Goal: Information Seeking & Learning: Learn about a topic

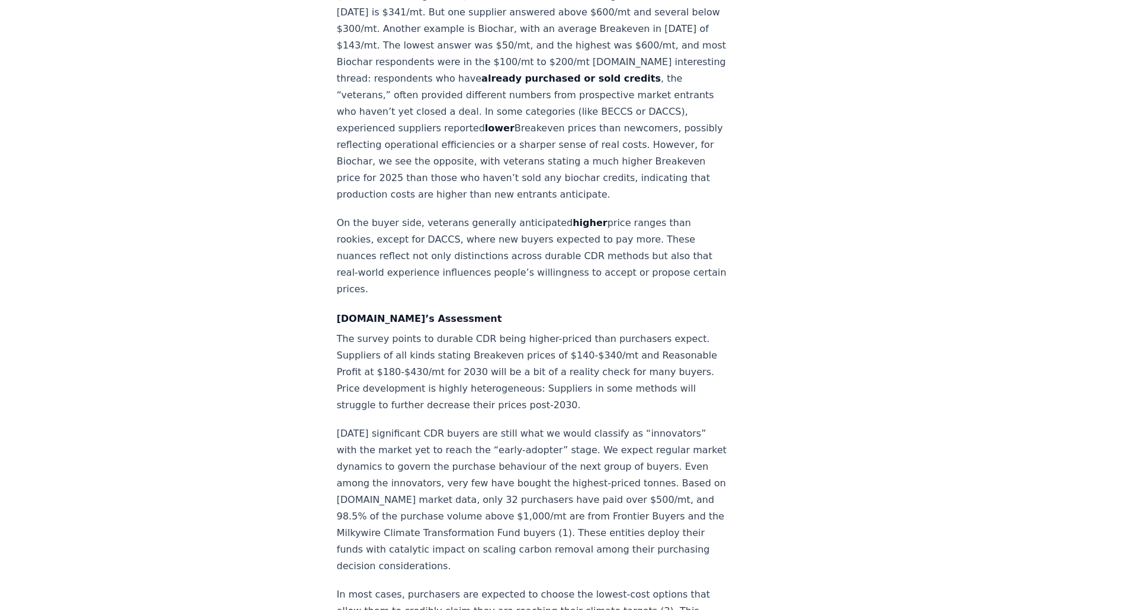
scroll to position [1407, 0]
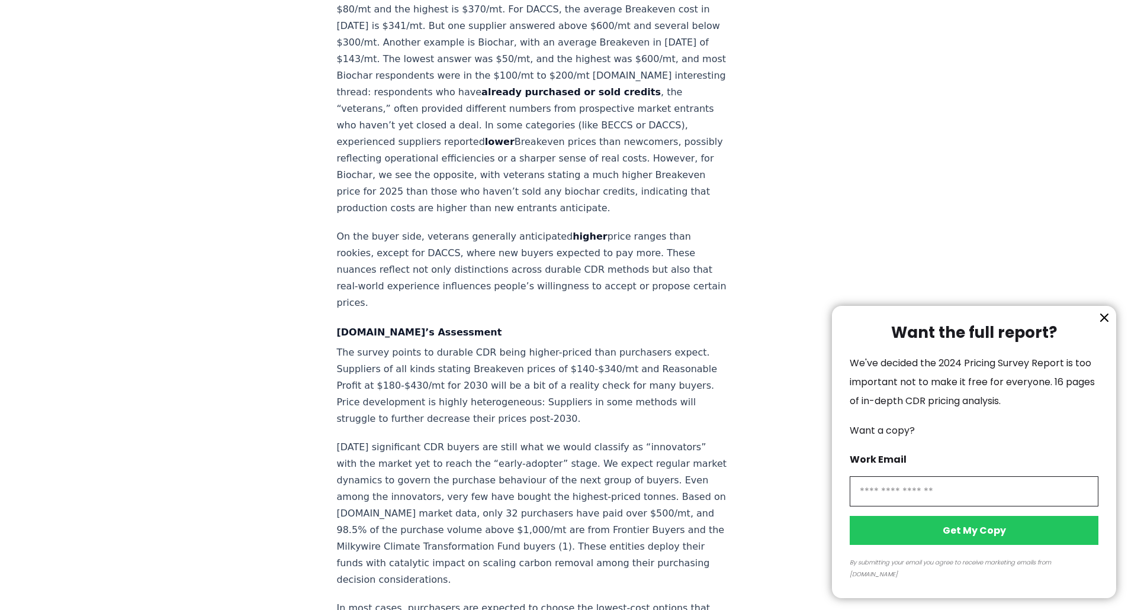
click at [1105, 325] on icon "information" at bounding box center [1104, 318] width 14 height 14
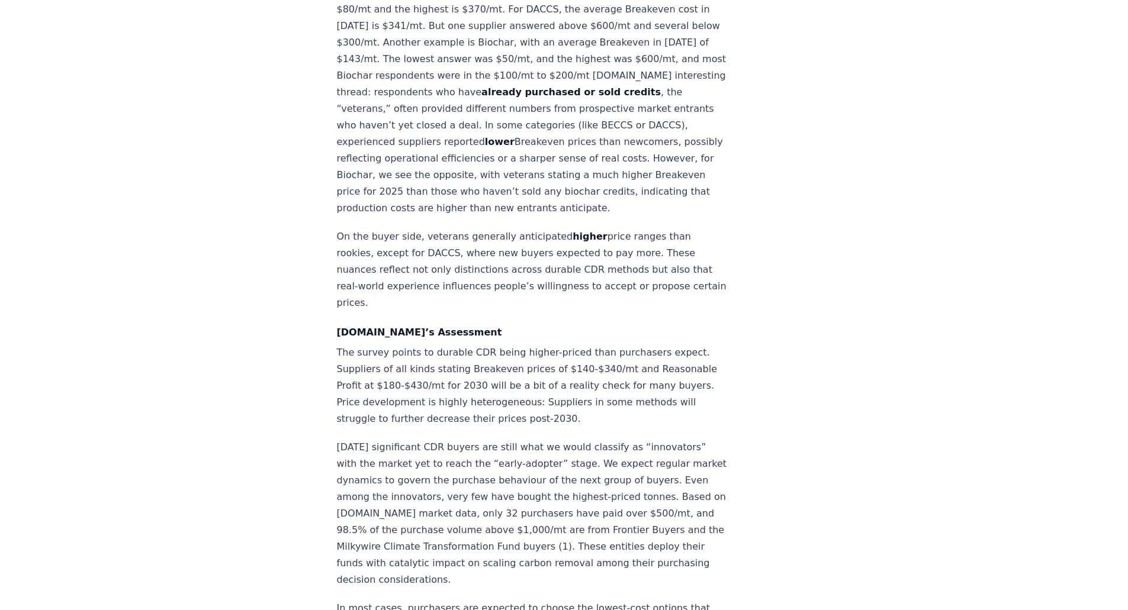
scroll to position [1171, 0]
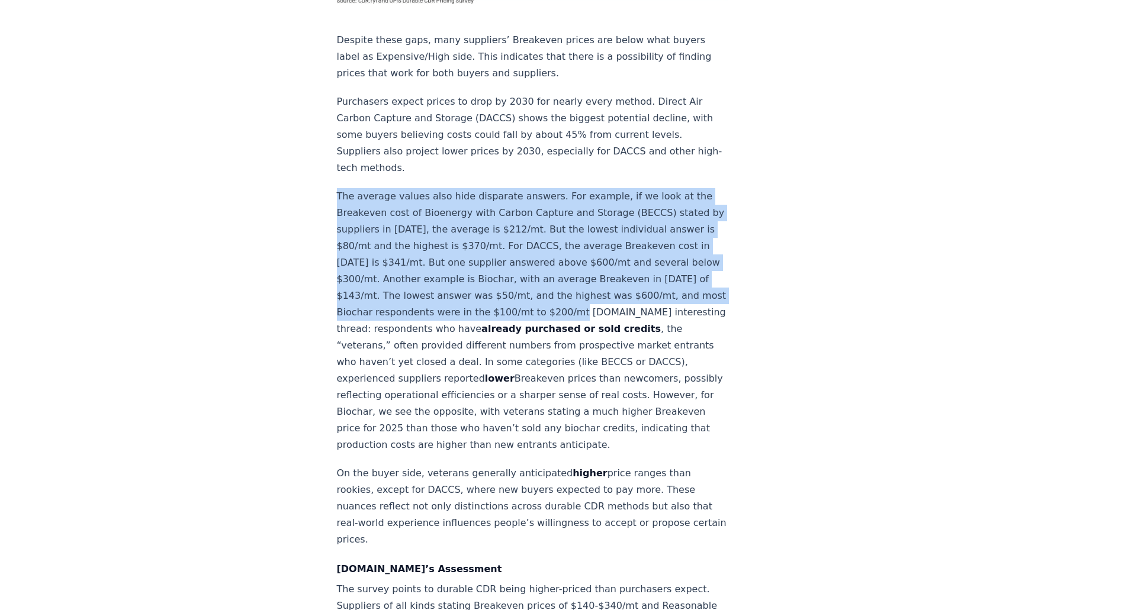
drag, startPoint x: 332, startPoint y: 126, endPoint x: 616, endPoint y: 248, distance: 308.7
click at [616, 248] on div "[DATE] New Survey Shows Pricing Gap in Durable CDR Insights from the [DOMAIN_NA…" at bounding box center [564, 366] width 829 height 2988
copy p "The average values also hide disparate answers. For example, if we look at the …"
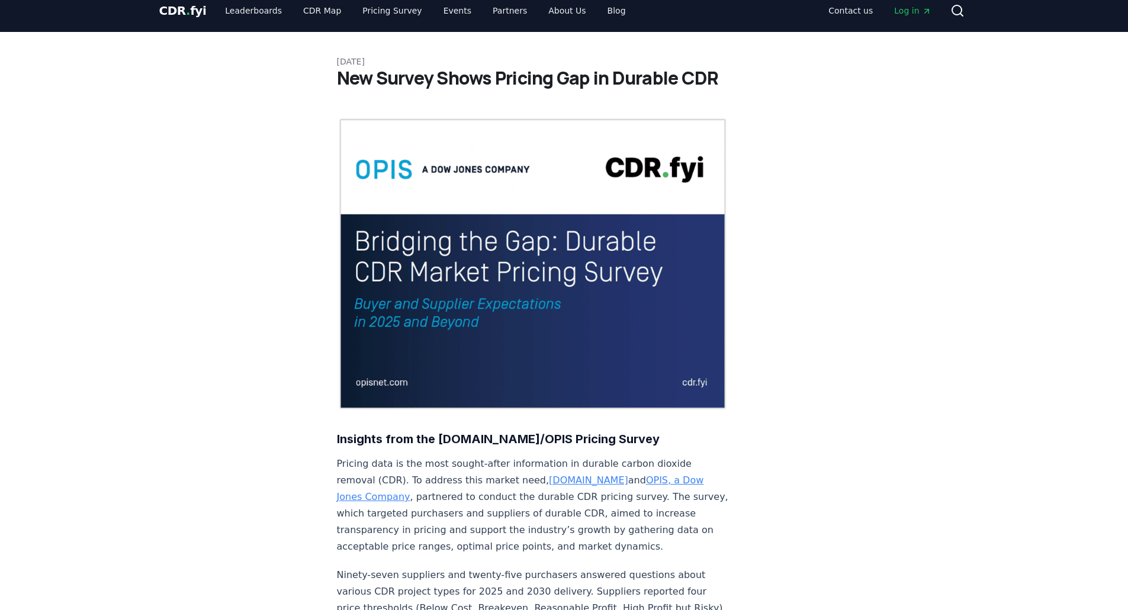
scroll to position [0, 0]
